Goal: Task Accomplishment & Management: Use online tool/utility

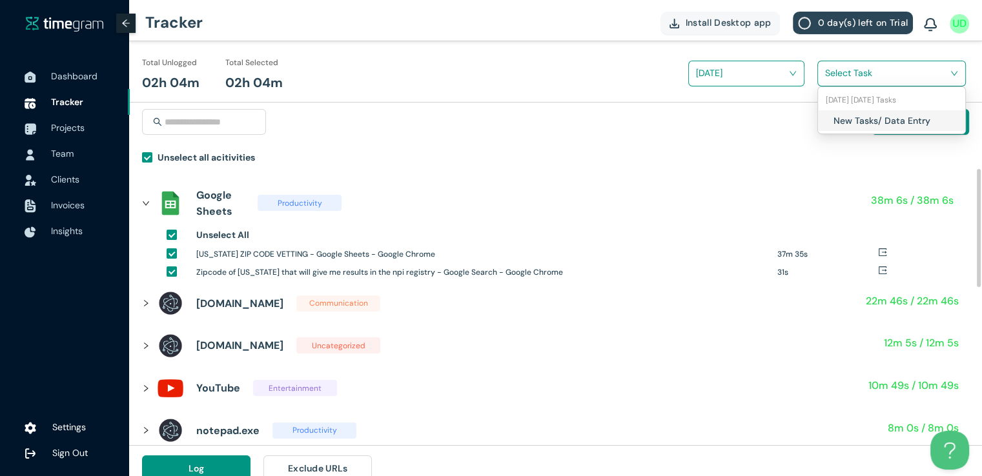
click at [838, 78] on input "search" at bounding box center [887, 72] width 124 height 19
click at [830, 127] on div "New Tasks/ Data Entry" at bounding box center [891, 120] width 147 height 21
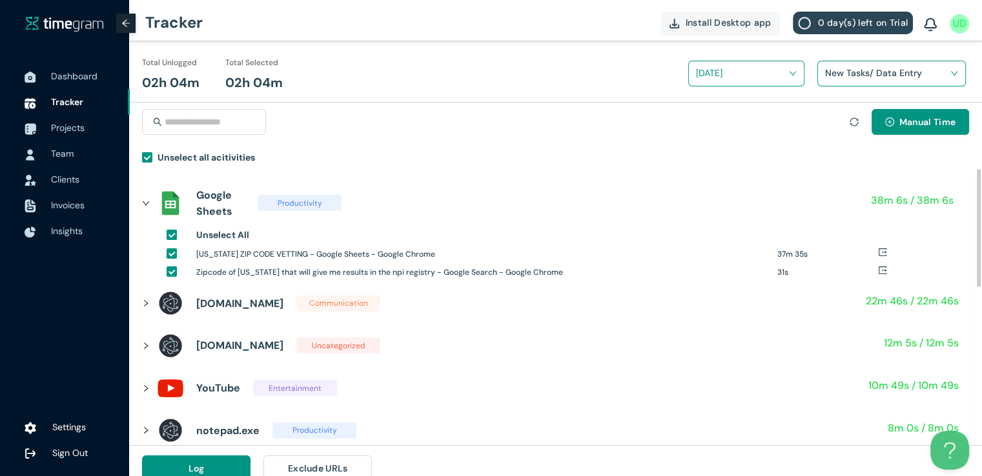
scroll to position [15, 0]
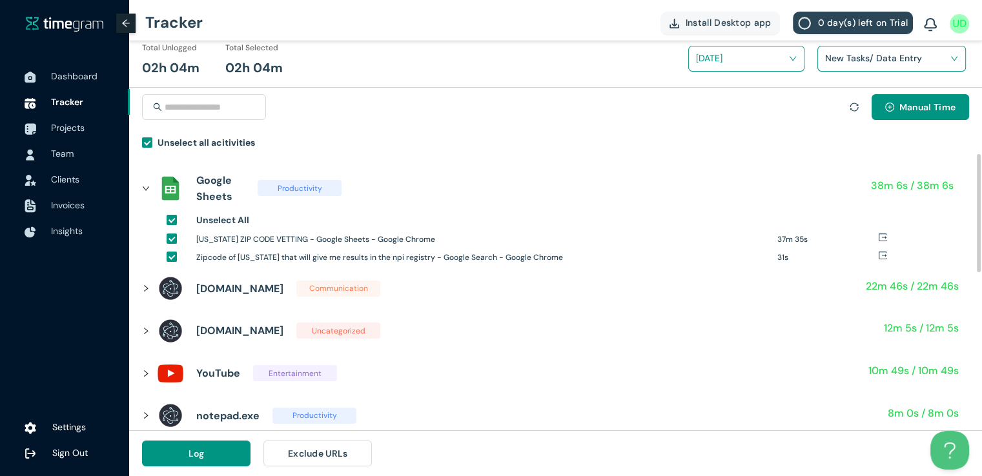
click at [161, 468] on div "Log Exclude URLs" at bounding box center [257, 453] width 256 height 45
click at [189, 457] on span "Log" at bounding box center [197, 454] width 16 height 14
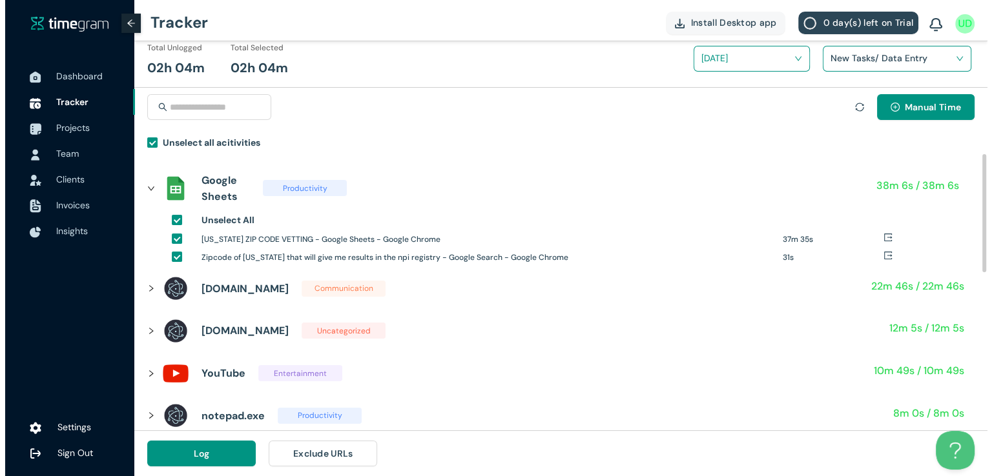
scroll to position [0, 0]
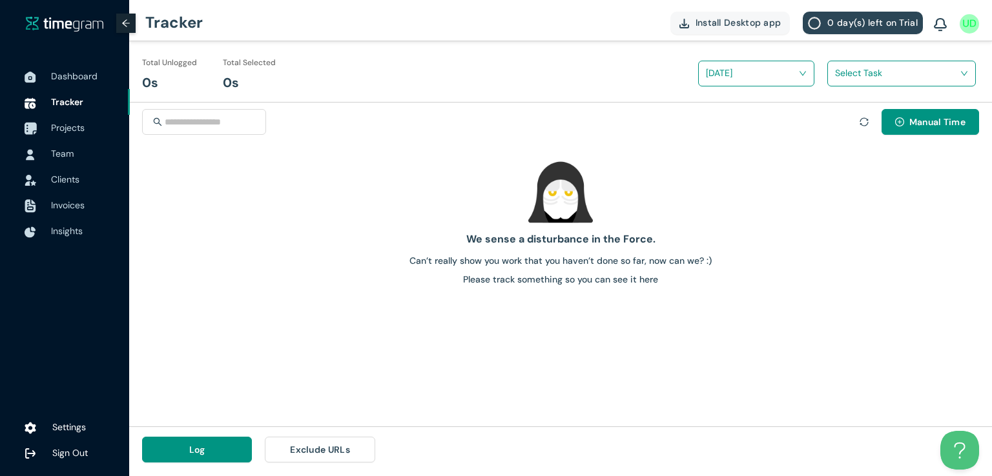
click at [62, 125] on span "Projects" at bounding box center [68, 128] width 34 height 12
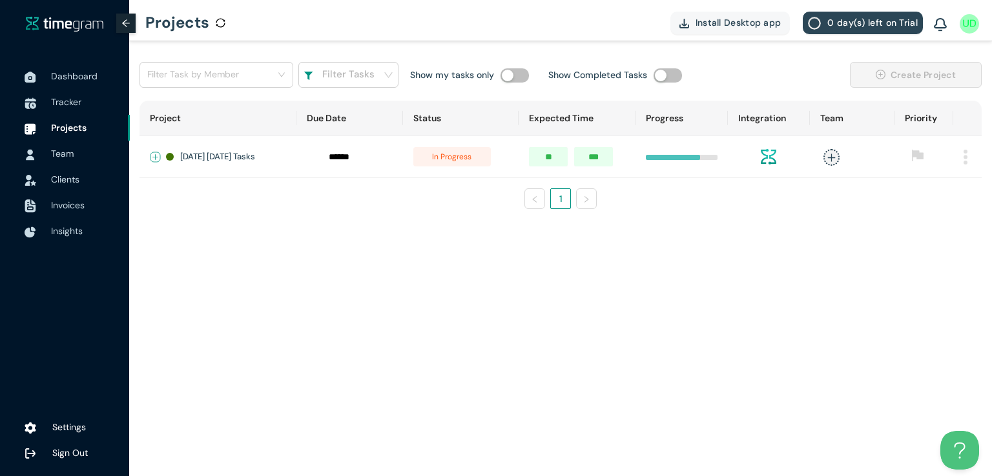
click at [150, 156] on button "Expand row" at bounding box center [155, 157] width 10 height 10
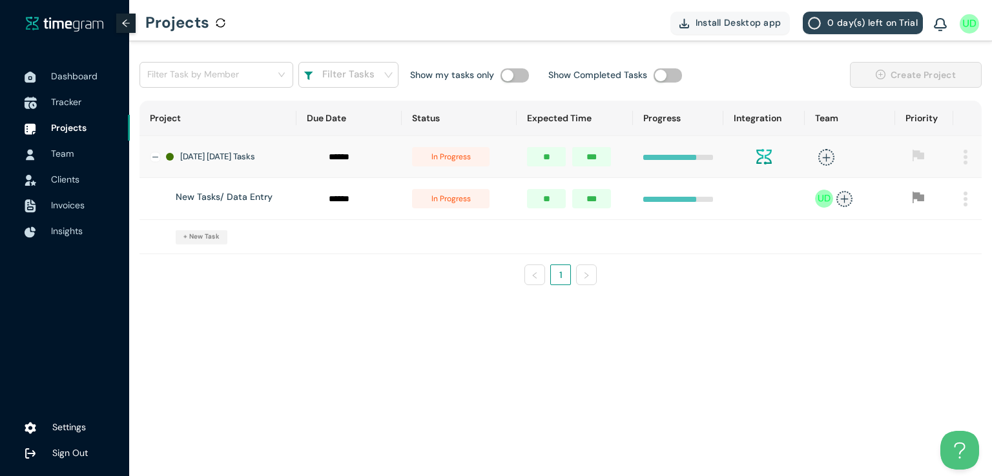
click at [71, 107] on span "Tracker" at bounding box center [66, 102] width 30 height 12
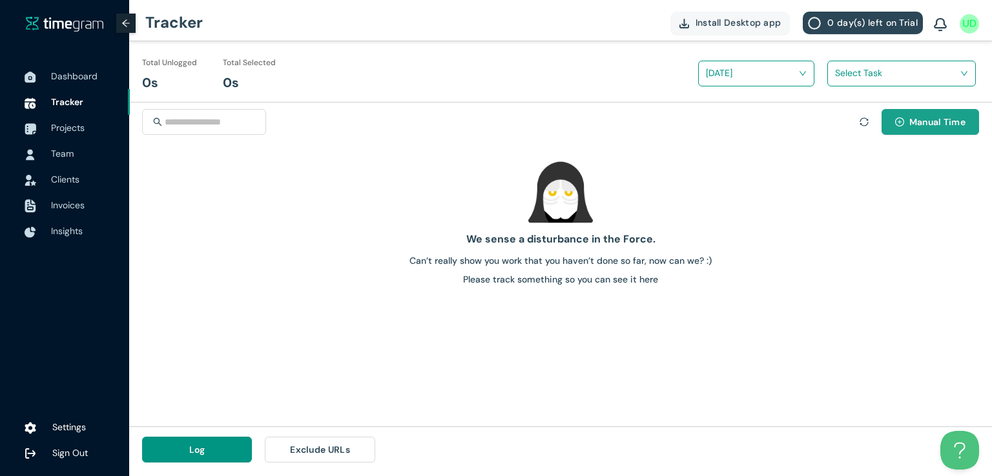
click at [914, 128] on span "Manual Time" at bounding box center [937, 122] width 56 height 14
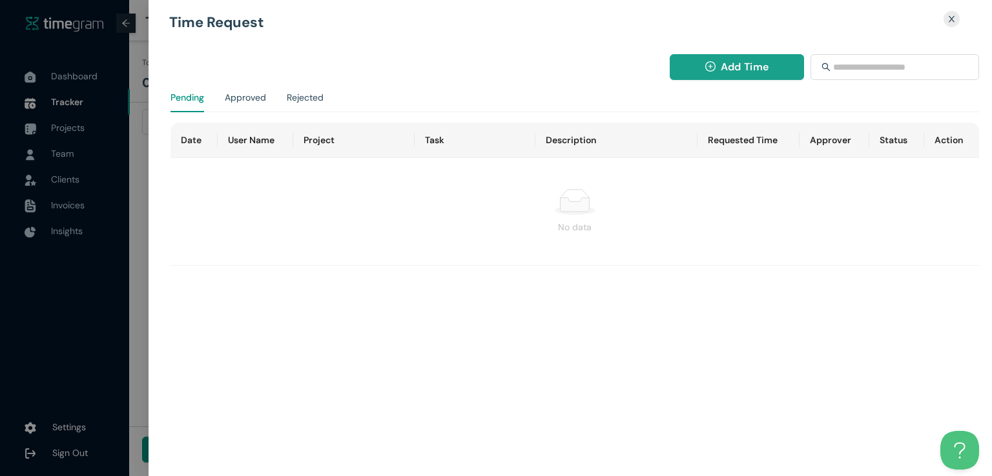
click at [753, 67] on span "Add Time" at bounding box center [744, 67] width 48 height 16
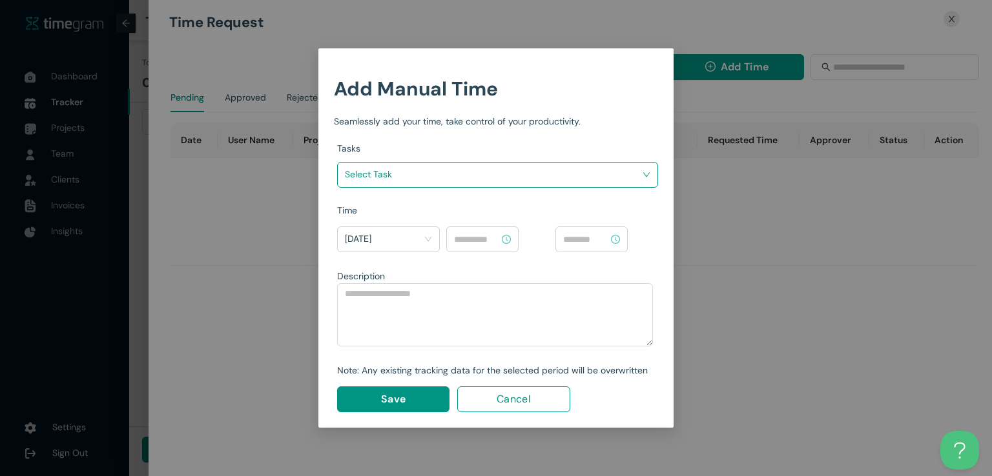
click at [542, 176] on input "search" at bounding box center [493, 174] width 296 height 19
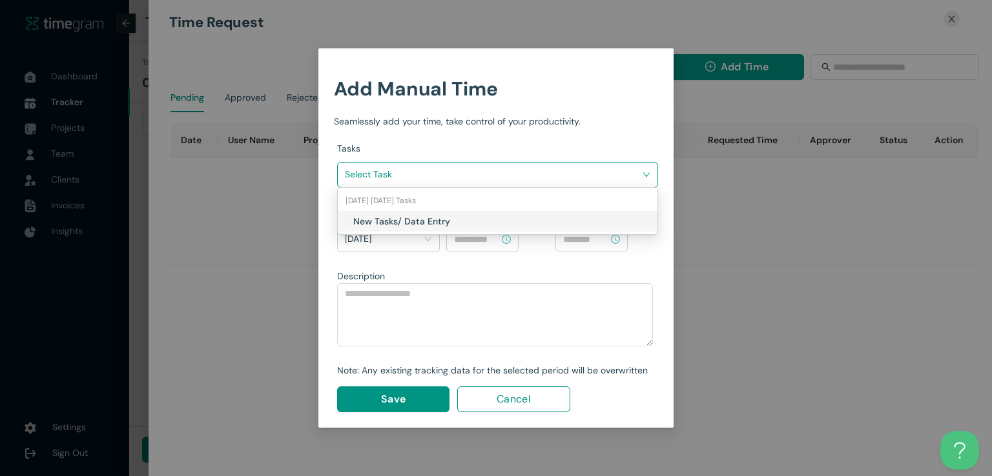
click at [469, 222] on h1 "New Tasks/ Data Entry" at bounding box center [429, 221] width 152 height 14
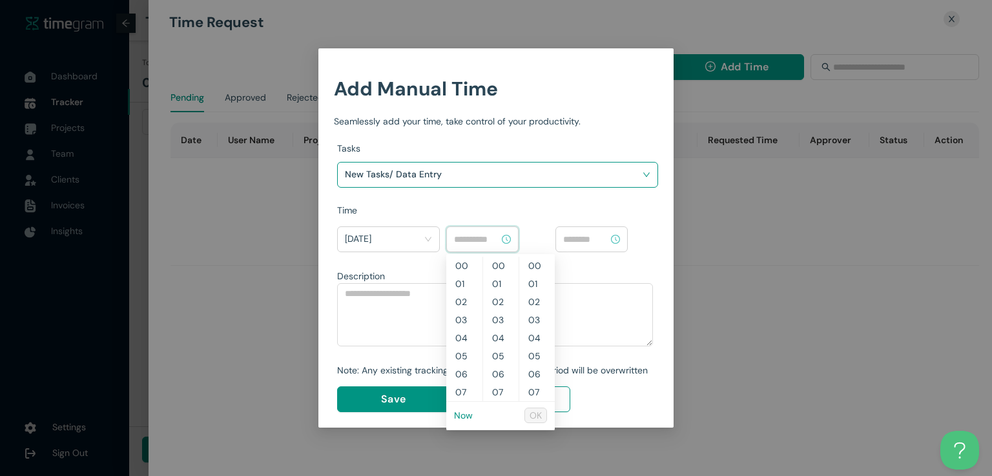
click at [478, 234] on input at bounding box center [476, 239] width 45 height 14
click at [465, 412] on link "Now" at bounding box center [463, 416] width 19 height 12
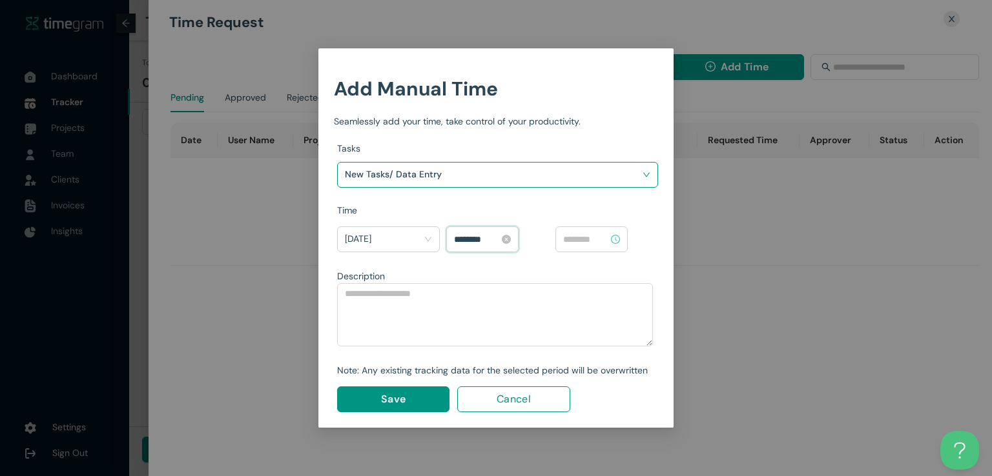
click at [460, 238] on input "********" at bounding box center [476, 239] width 45 height 14
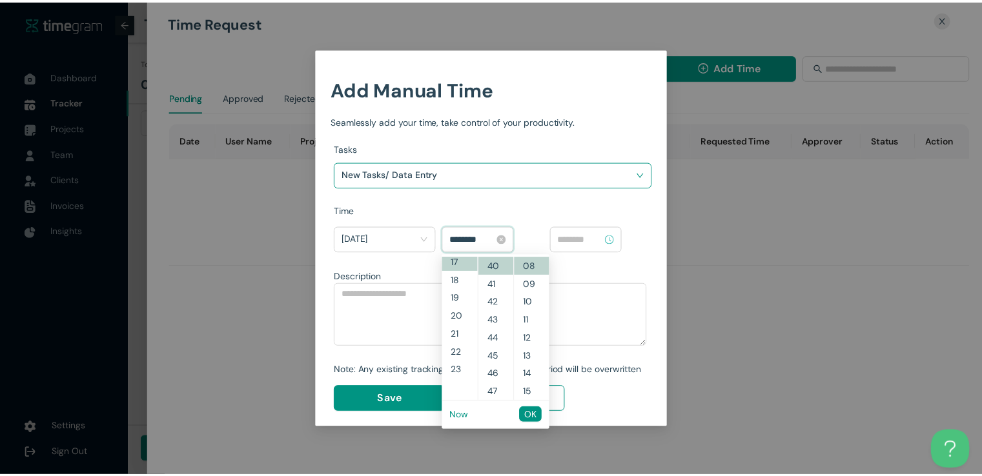
scroll to position [307, 0]
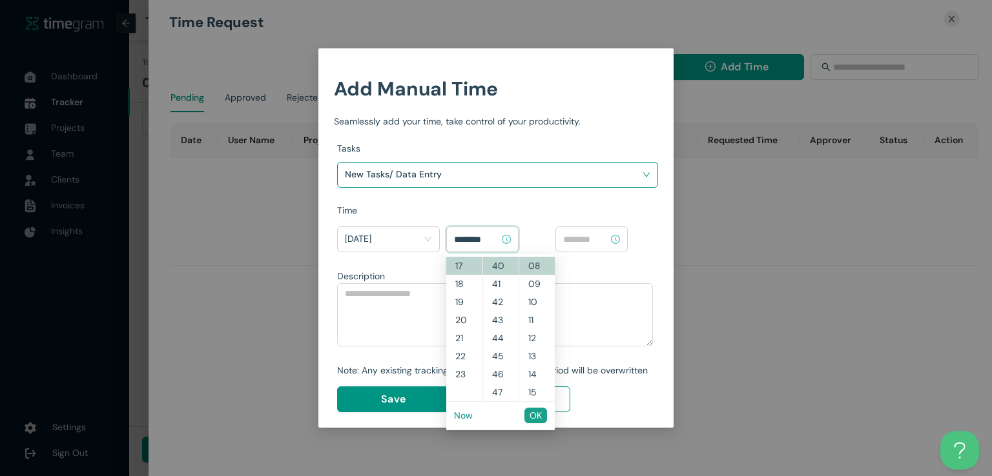
click at [533, 413] on span "OK" at bounding box center [535, 416] width 12 height 14
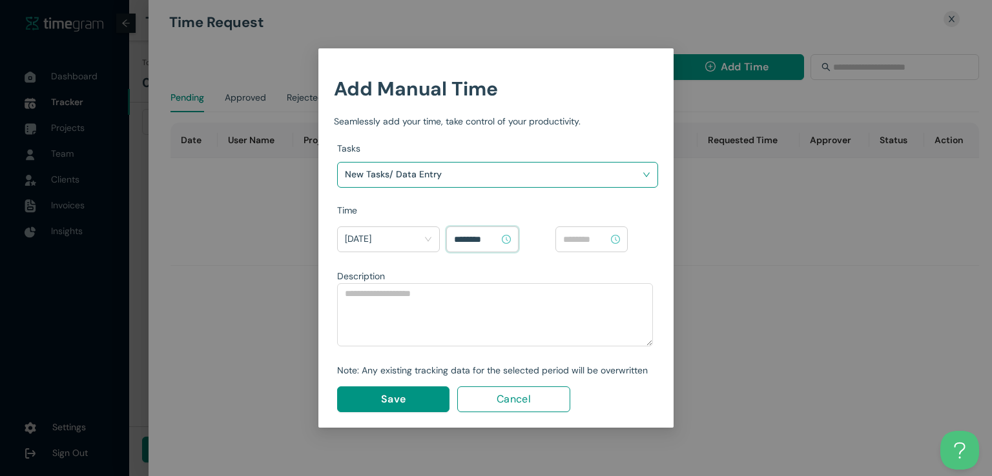
type input "********"
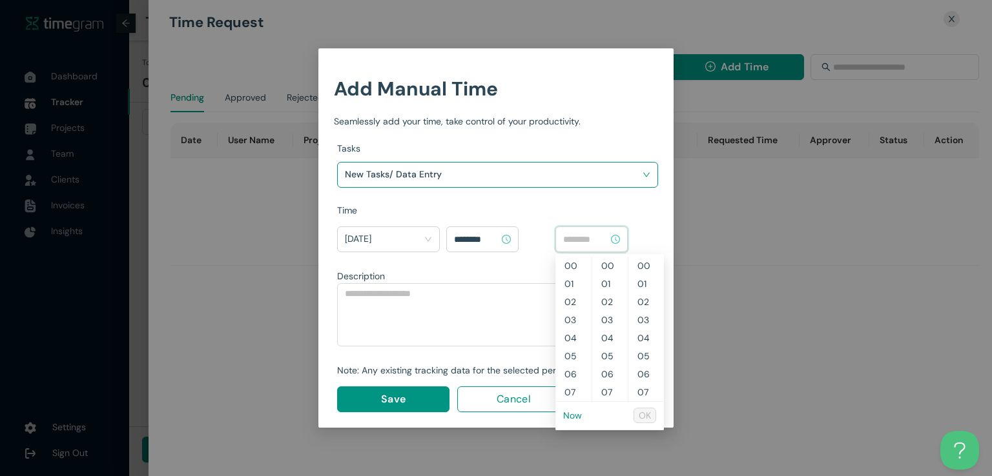
click at [587, 232] on input at bounding box center [585, 239] width 45 height 14
click at [571, 416] on link "Now" at bounding box center [572, 416] width 19 height 12
type input "********"
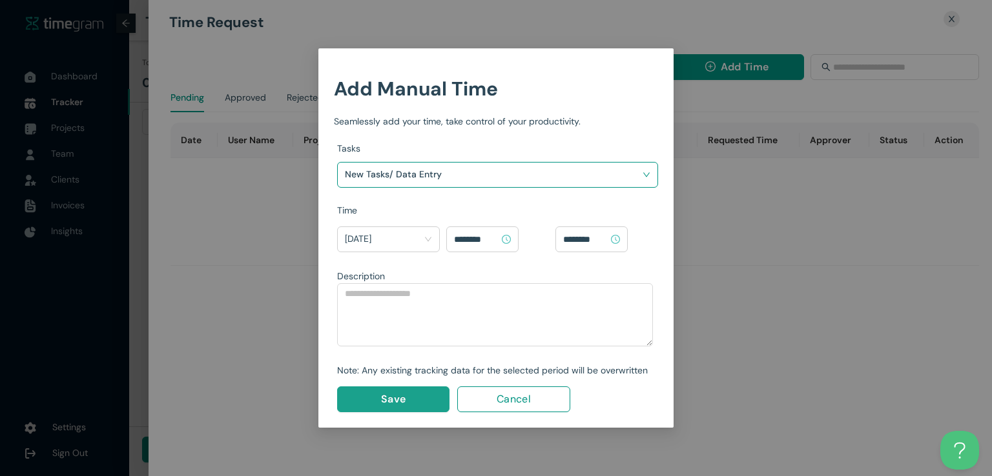
click at [398, 395] on span "Save" at bounding box center [393, 399] width 25 height 16
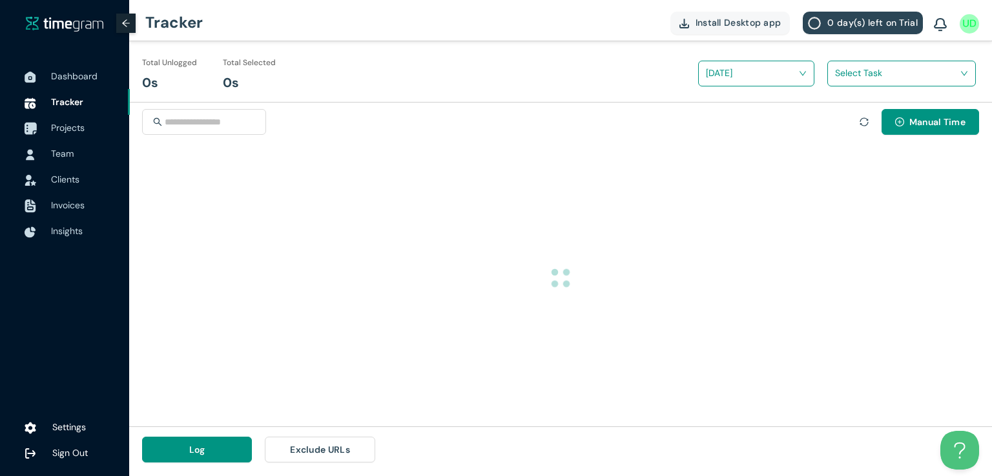
click at [65, 134] on span "Projects" at bounding box center [85, 128] width 68 height 26
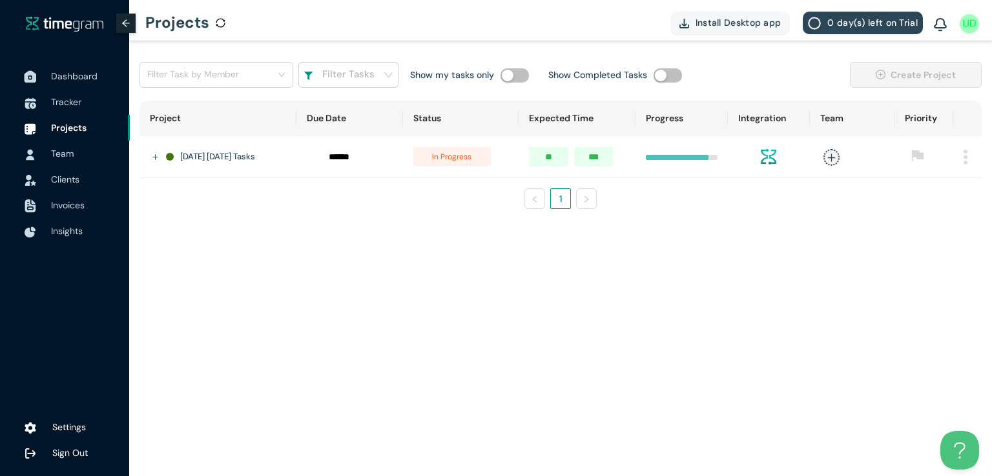
click at [70, 74] on span "Dashboard" at bounding box center [74, 76] width 46 height 12
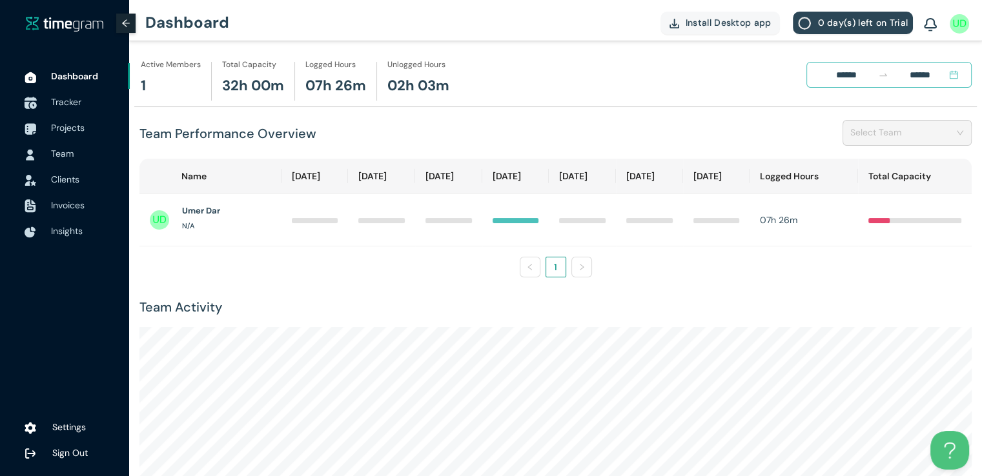
click at [61, 104] on span "Tracker" at bounding box center [66, 102] width 30 height 12
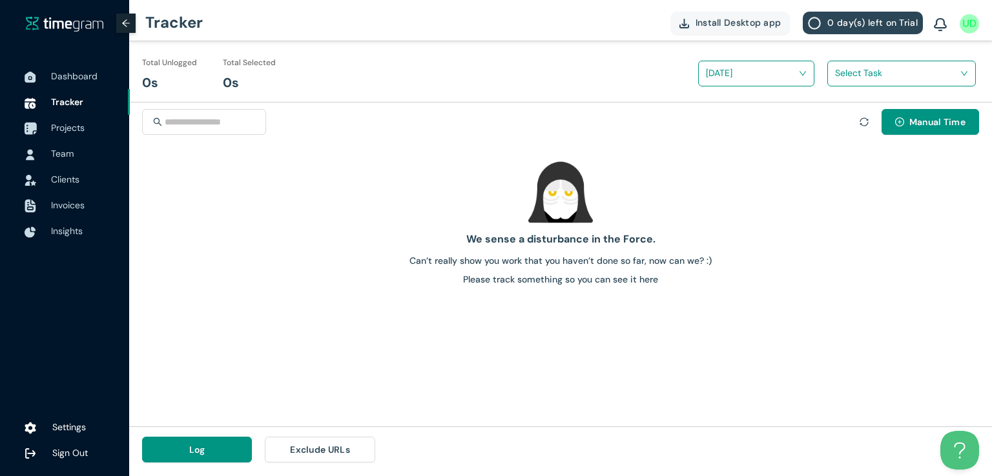
click at [74, 132] on span "Projects" at bounding box center [68, 128] width 34 height 12
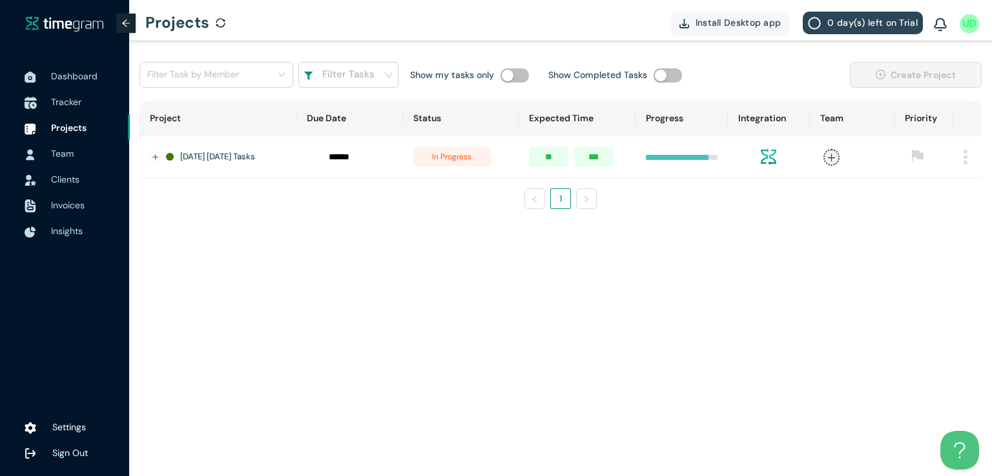
click at [70, 106] on span "Tracker" at bounding box center [66, 102] width 30 height 12
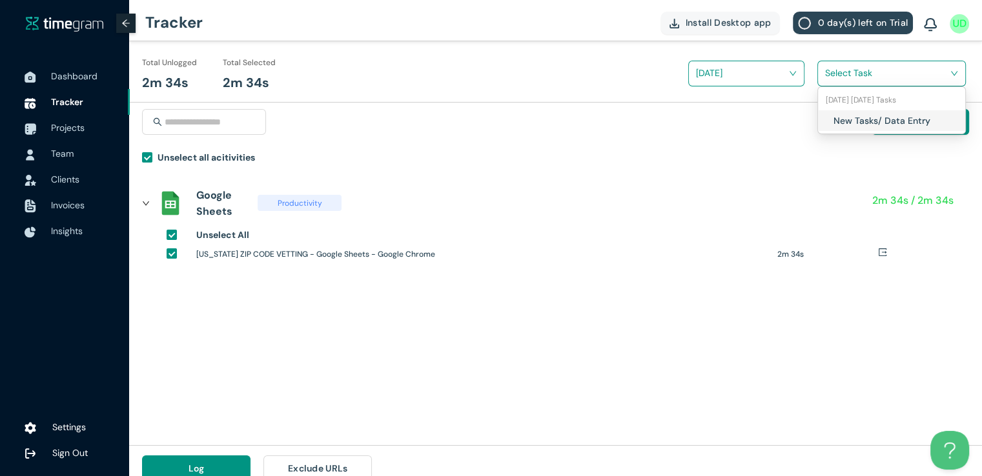
click at [828, 72] on input "search" at bounding box center [887, 72] width 124 height 19
click at [831, 117] on div "New Tasks/ Data Entry" at bounding box center [891, 120] width 147 height 21
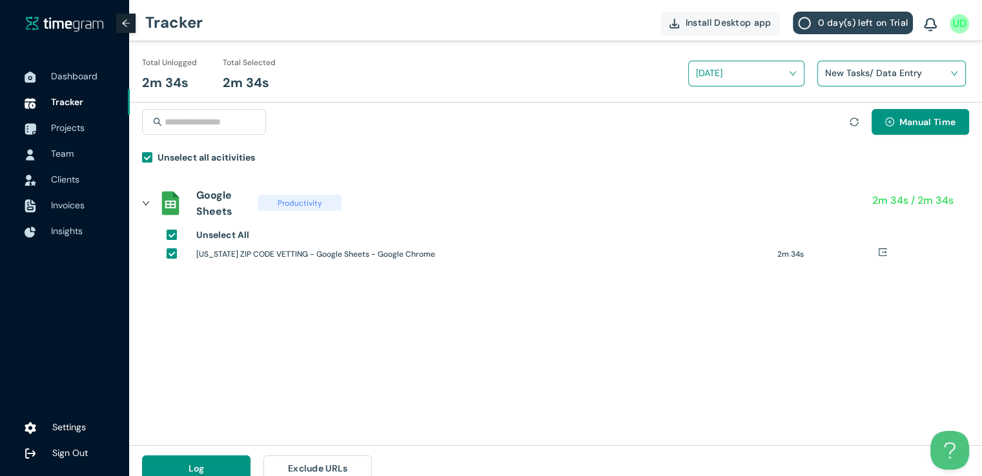
scroll to position [15, 0]
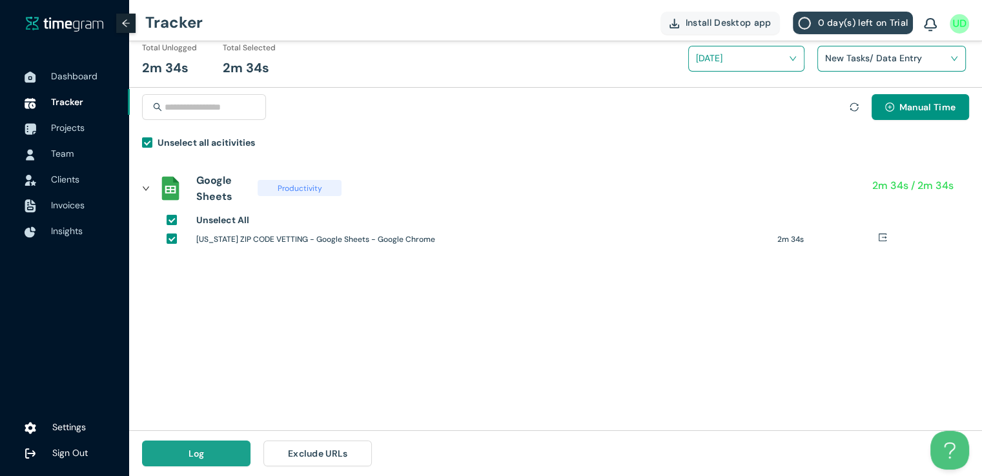
click at [194, 451] on span "Log" at bounding box center [197, 454] width 16 height 14
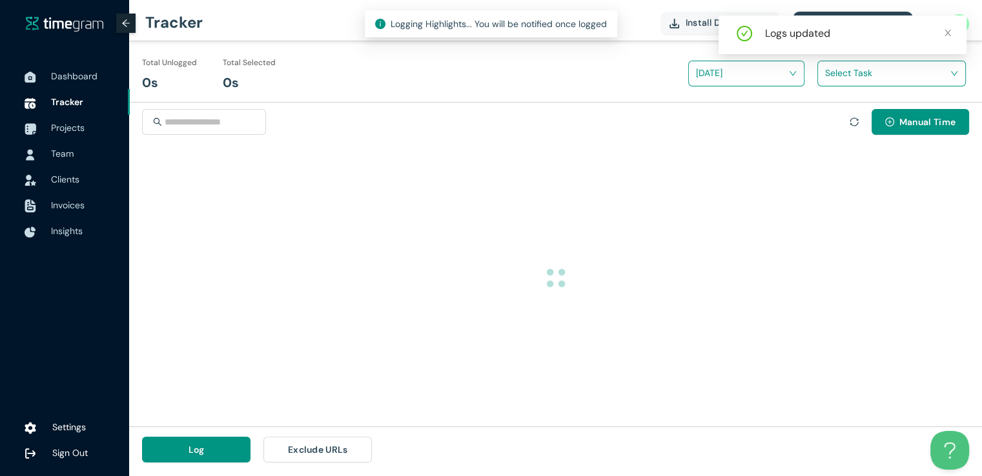
scroll to position [0, 0]
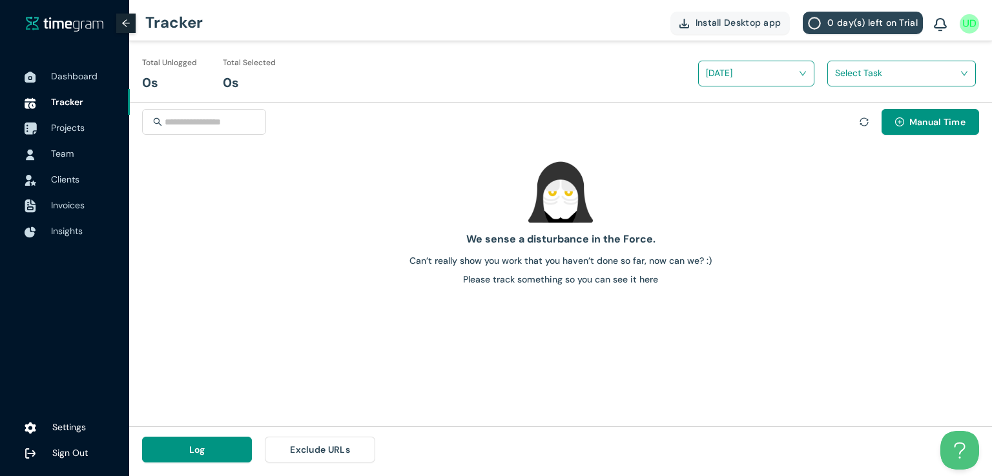
click at [75, 128] on span "Projects" at bounding box center [68, 128] width 34 height 12
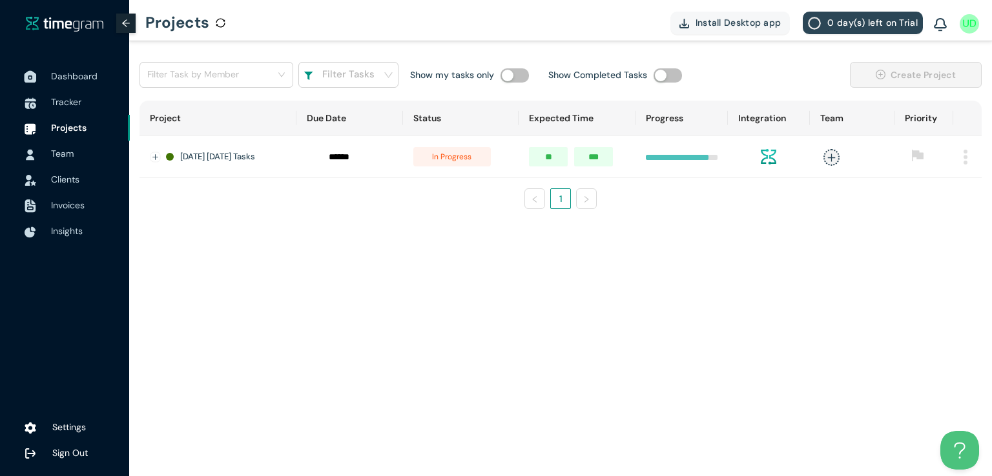
click at [68, 70] on span "Dashboard" at bounding box center [74, 76] width 46 height 12
